Goal: Find specific page/section: Find specific page/section

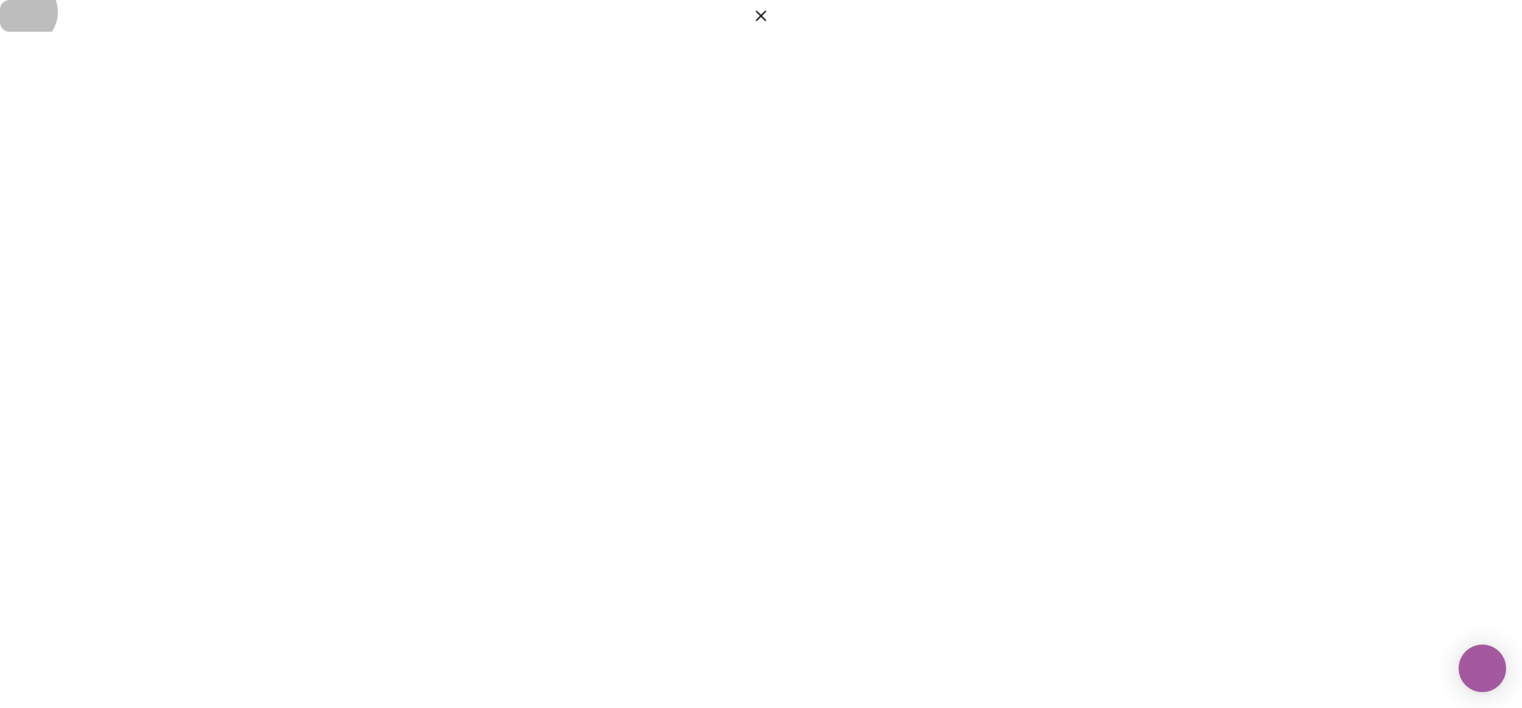
click at [766, 21] on icon "button" at bounding box center [760, 15] width 10 height 10
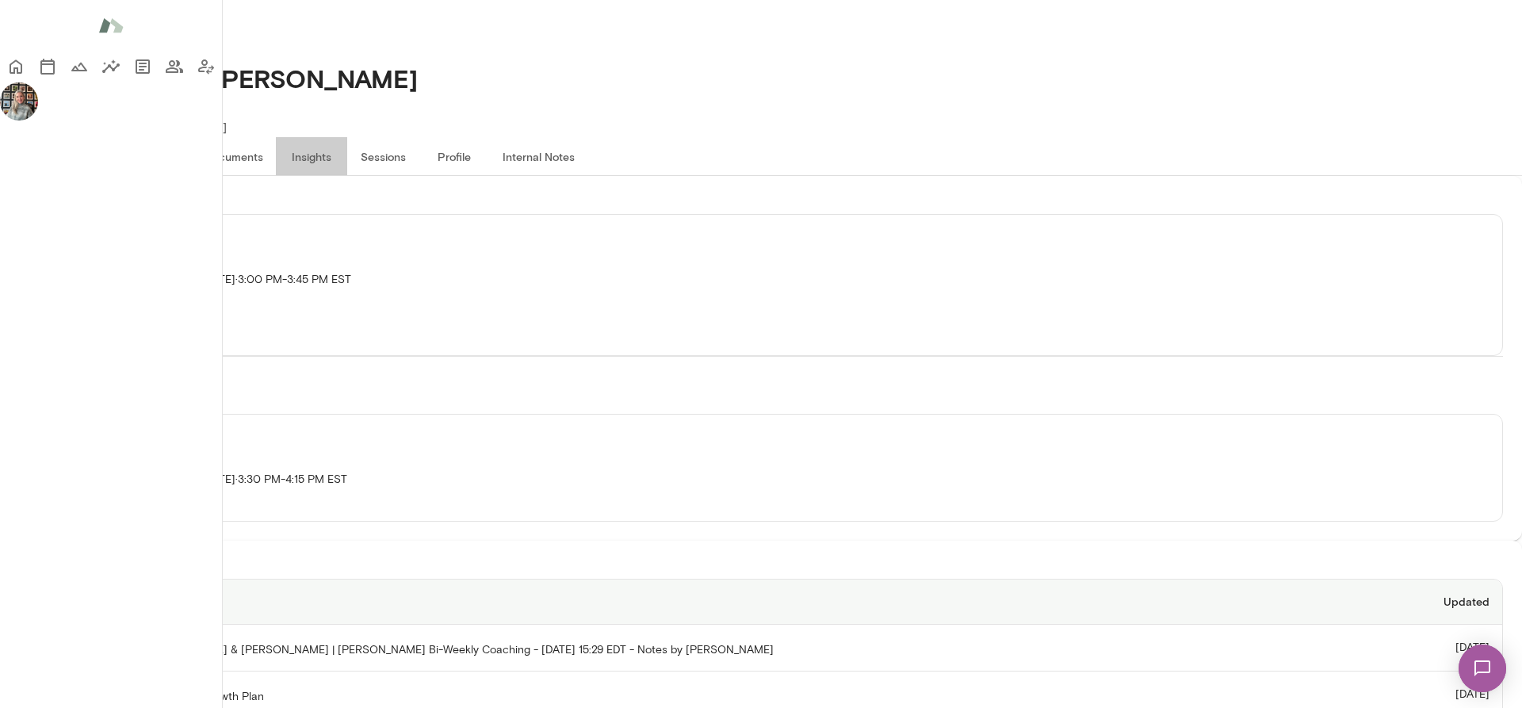
click at [347, 137] on button "Insights" at bounding box center [311, 156] width 71 height 38
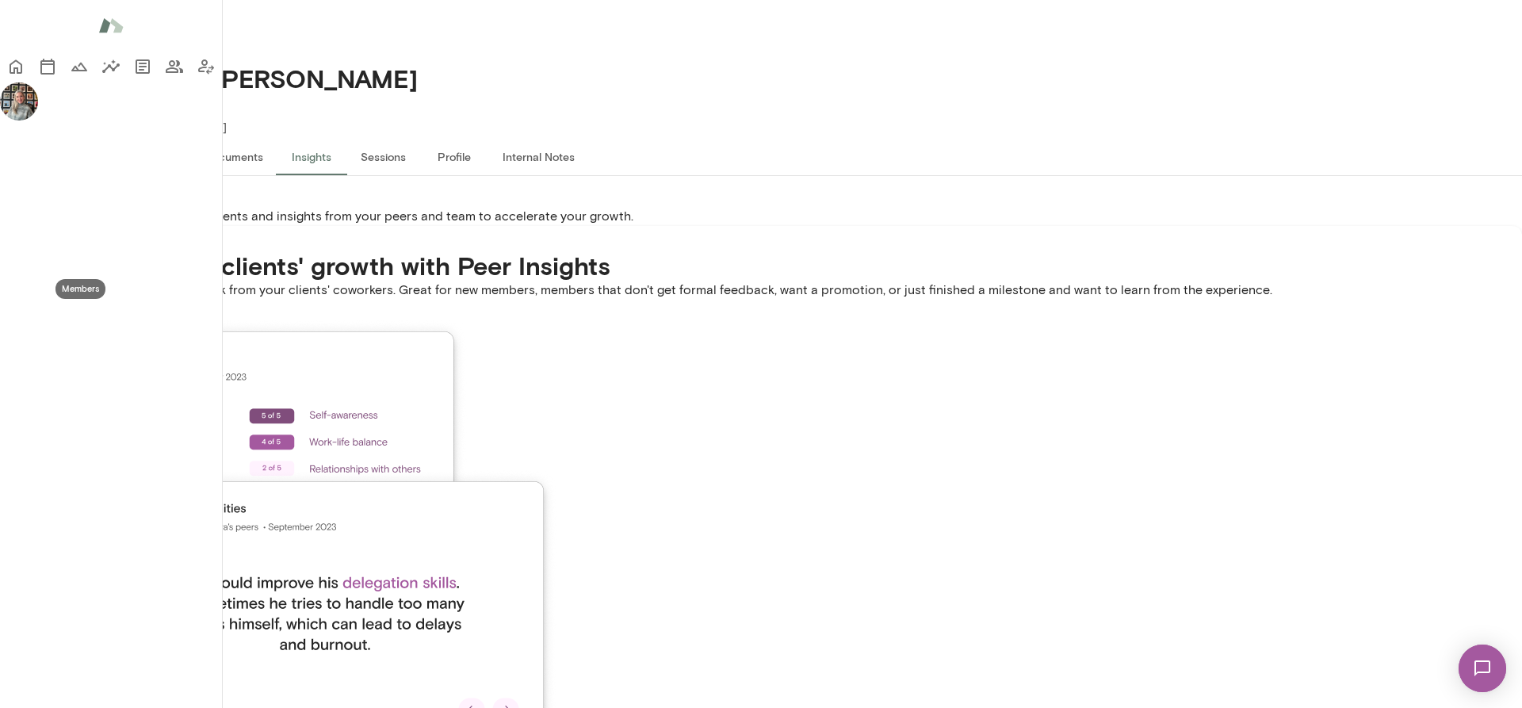
click at [165, 76] on icon "Members" at bounding box center [174, 66] width 19 height 19
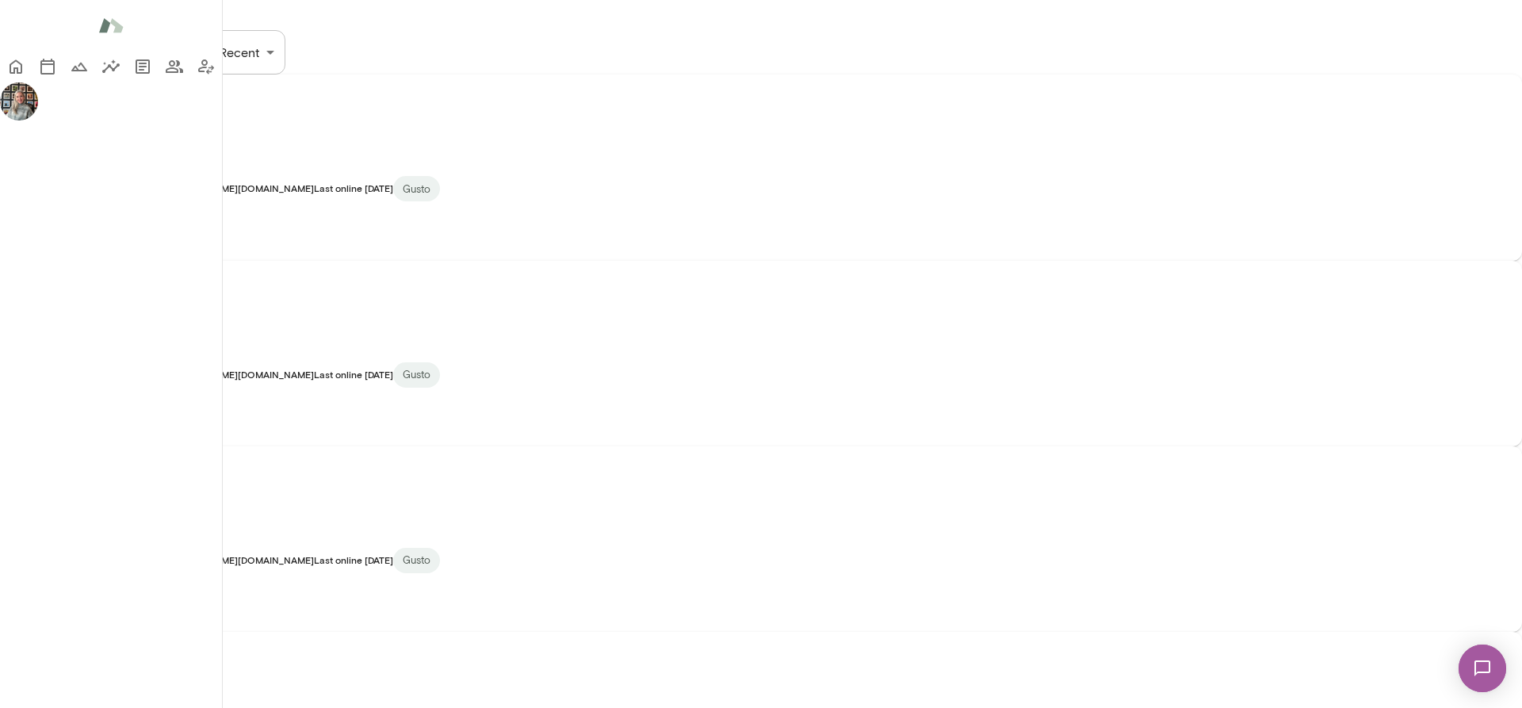
scroll to position [144, 0]
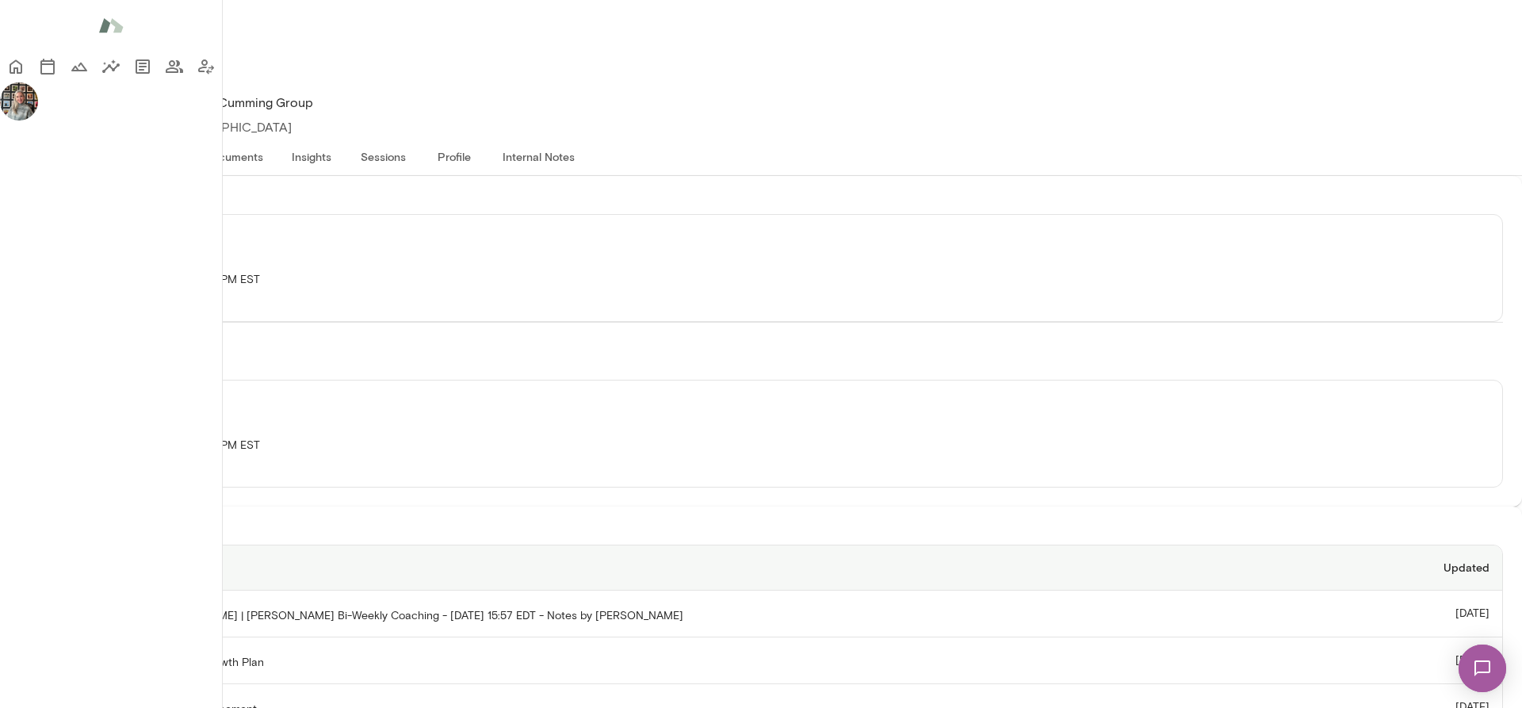
click at [347, 137] on button "Insights" at bounding box center [311, 156] width 71 height 38
